Goal: Navigation & Orientation: Find specific page/section

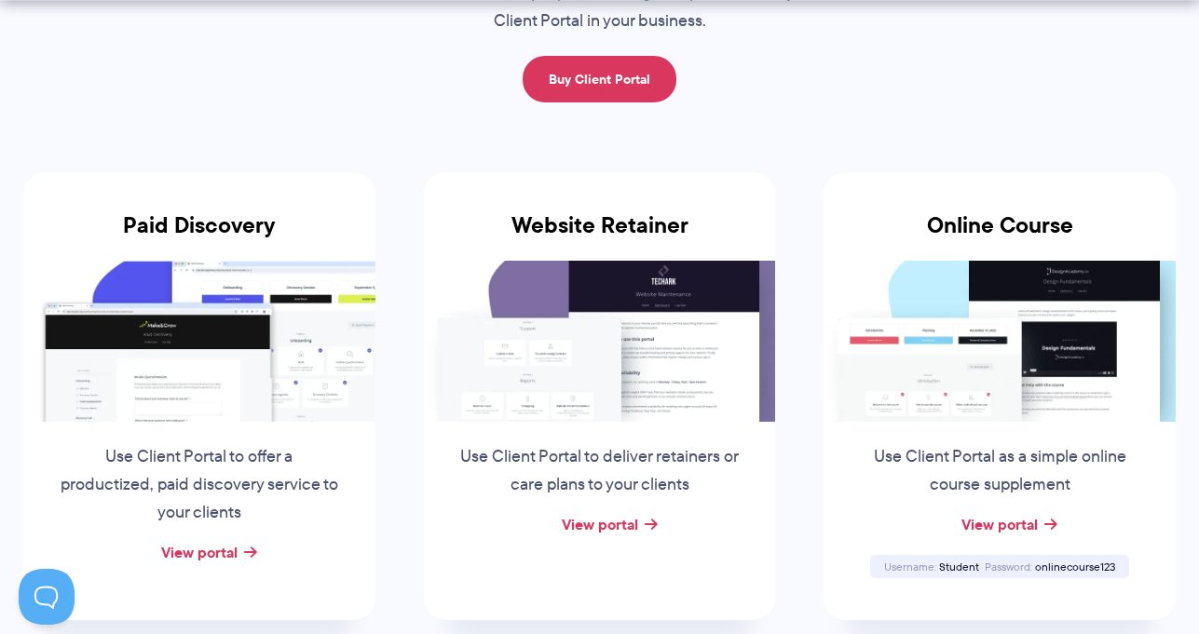
scroll to position [315, 0]
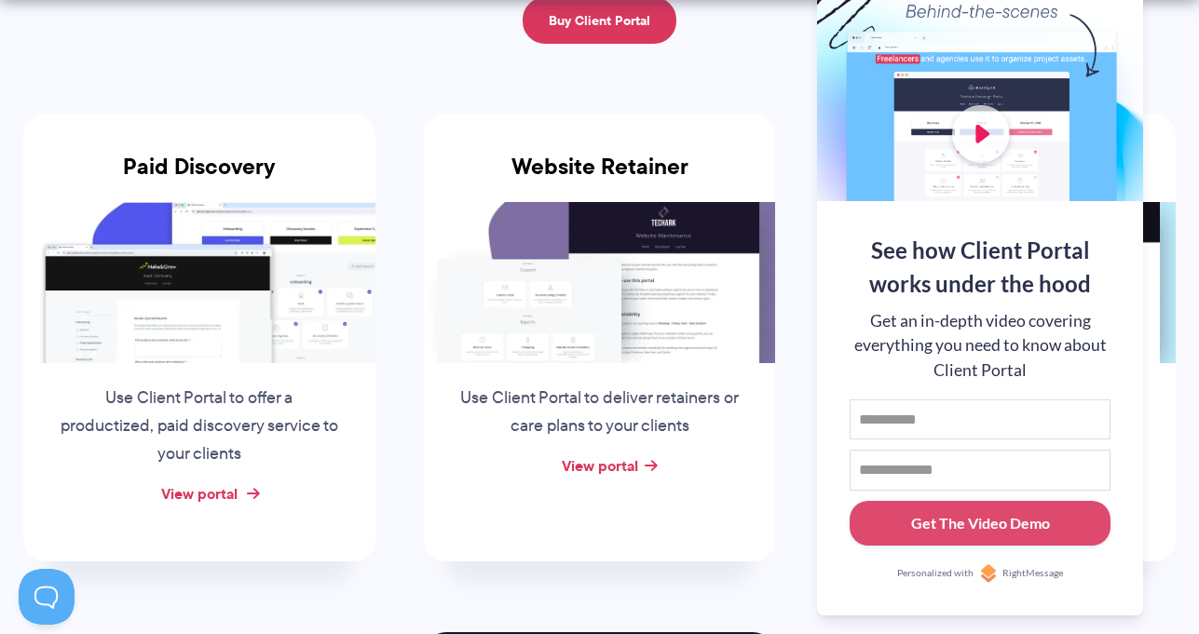
click at [183, 495] on link "View portal" at bounding box center [199, 494] width 76 height 22
click at [582, 465] on link "View portal" at bounding box center [600, 466] width 76 height 22
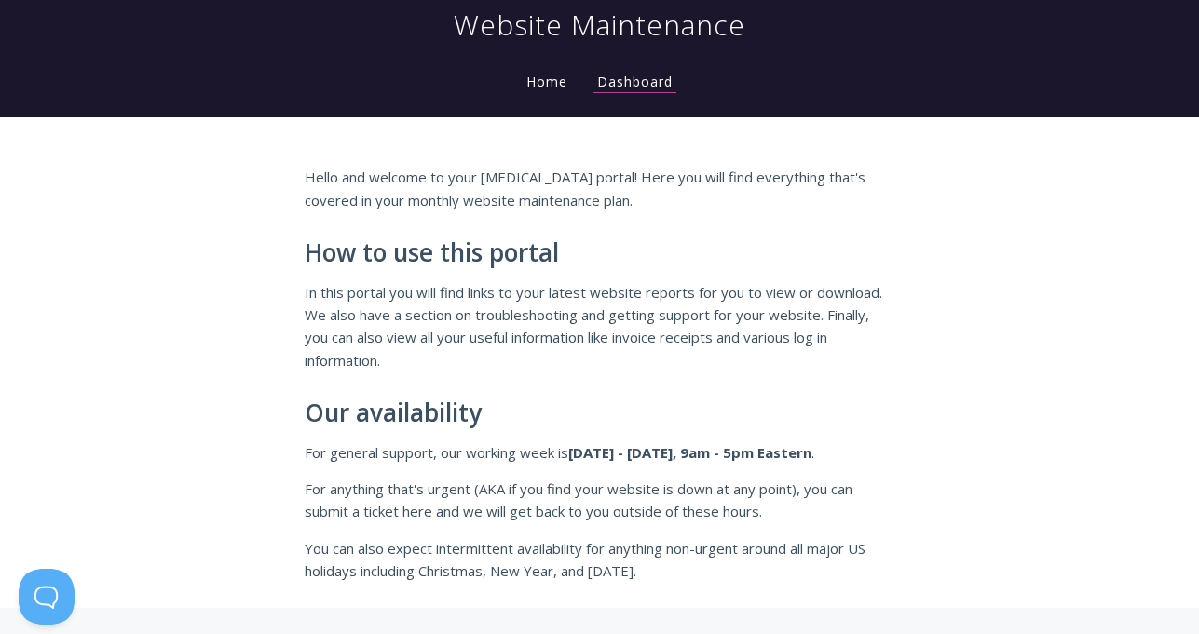
scroll to position [68, 0]
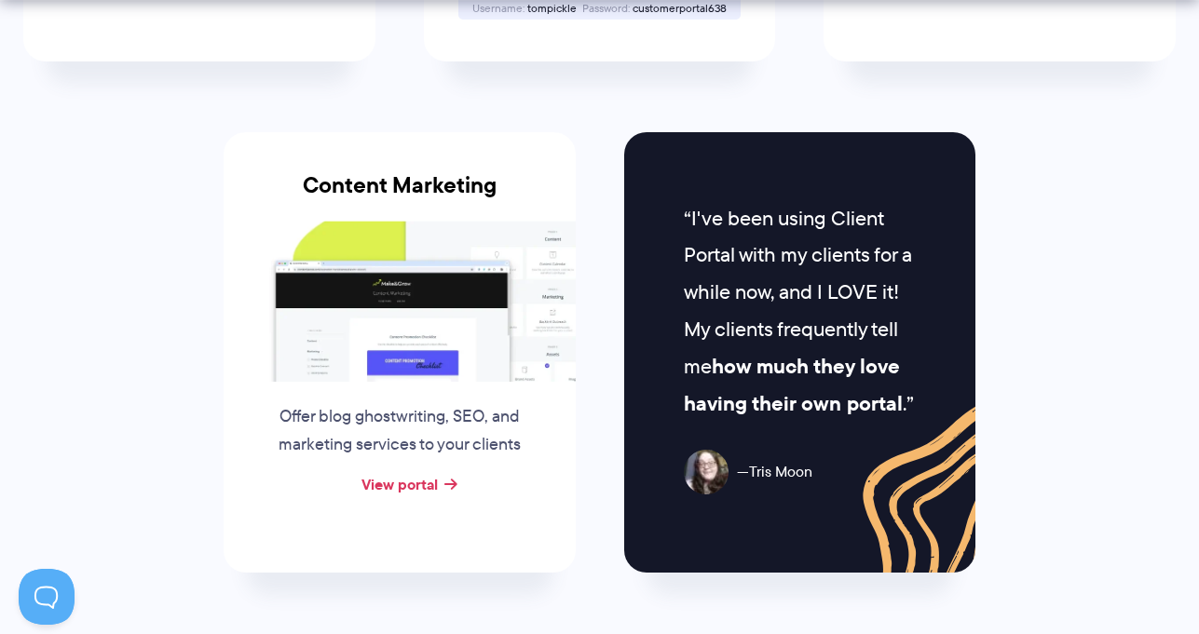
scroll to position [1977, 0]
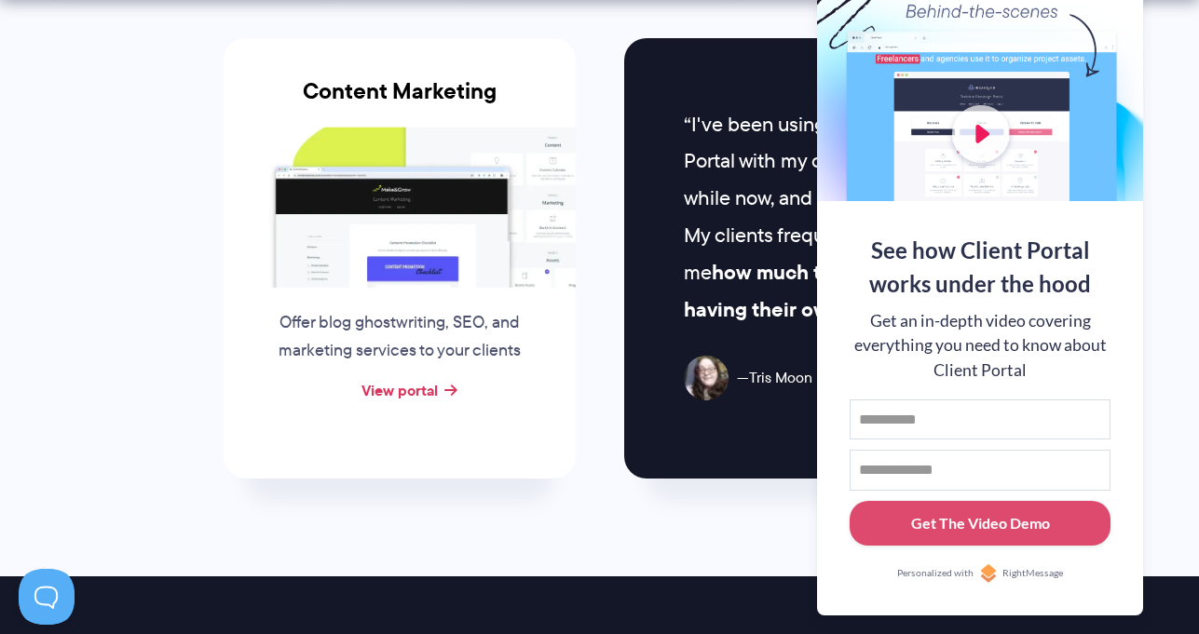
click at [979, 127] on div at bounding box center [980, 80] width 326 height 242
